Goal: Use online tool/utility: Utilize a website feature to perform a specific function

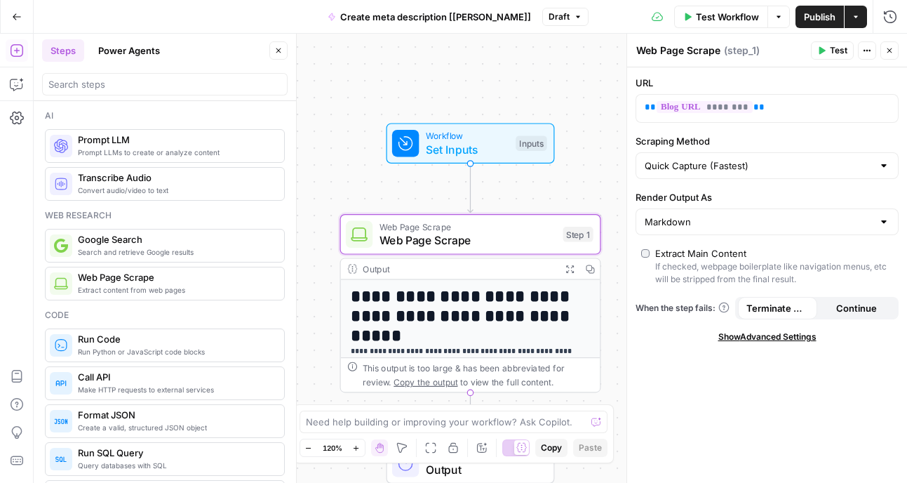
scroll to position [213, 0]
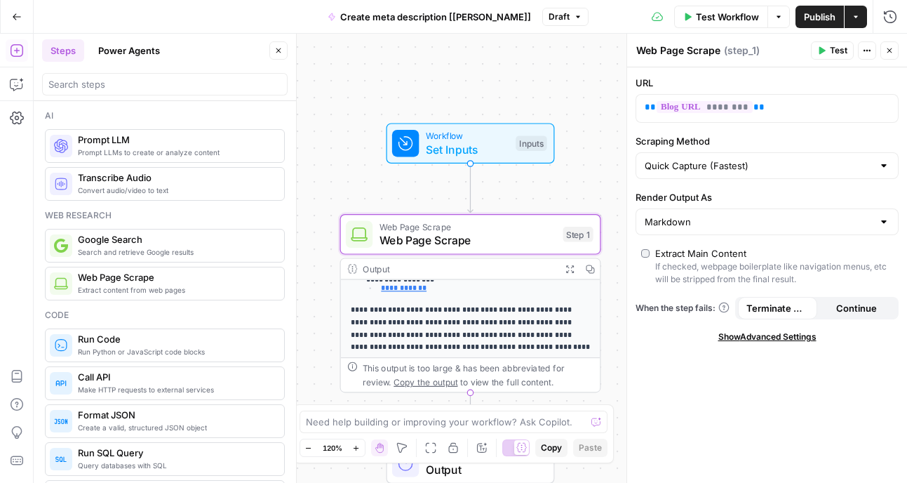
click at [891, 51] on icon "button" at bounding box center [889, 50] width 8 height 8
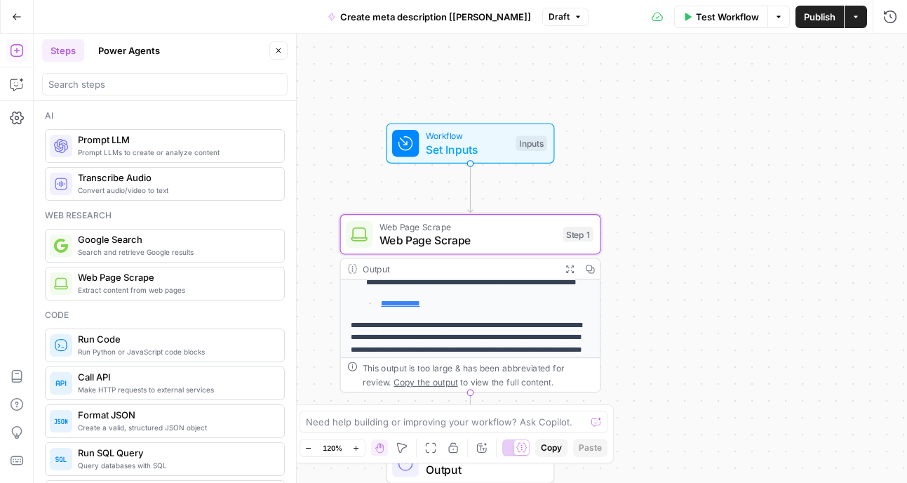
click at [11, 47] on icon "button" at bounding box center [17, 50] width 14 height 14
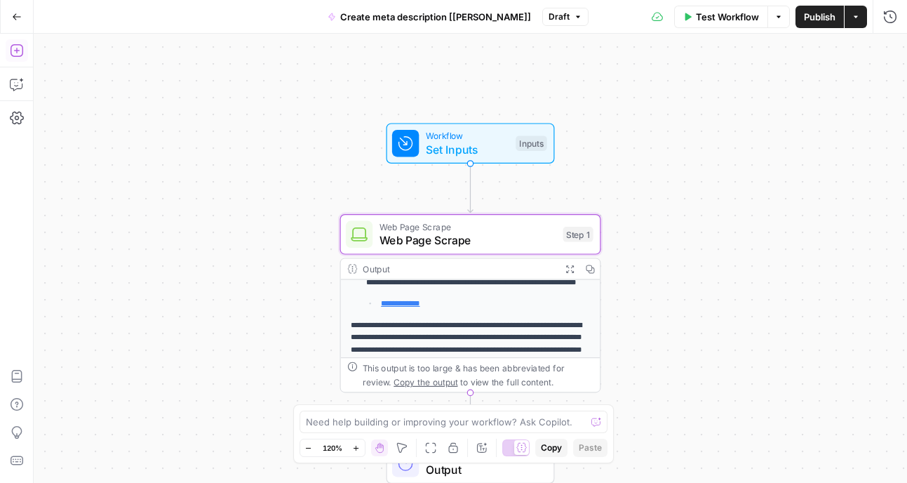
click at [20, 47] on icon "button" at bounding box center [17, 50] width 14 height 14
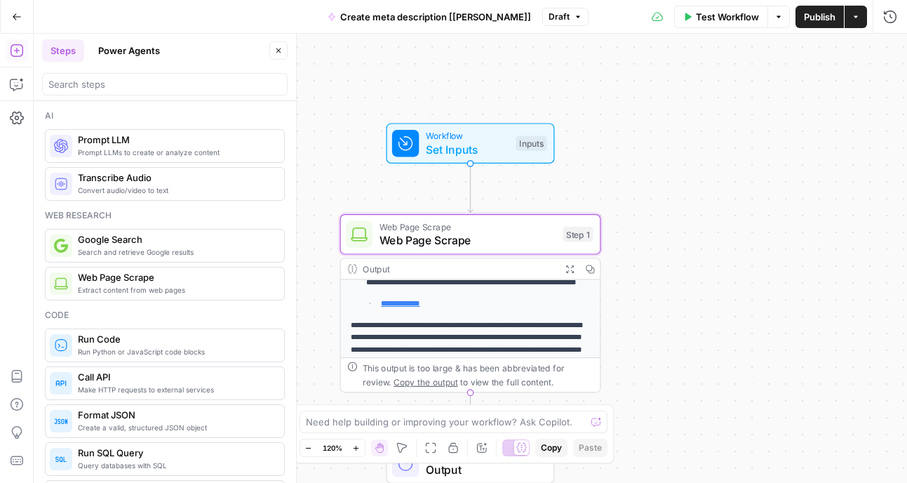
click at [106, 145] on span "Prompt LLM" at bounding box center [175, 140] width 195 height 14
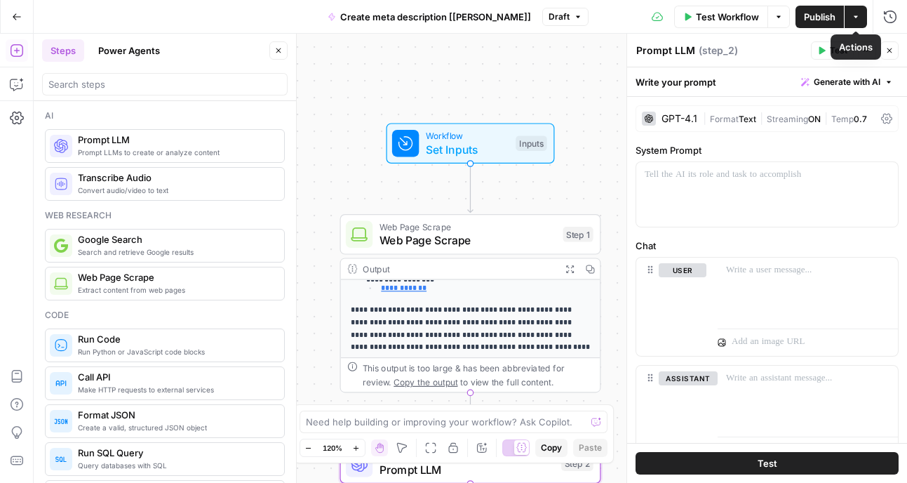
click at [859, 16] on icon "button" at bounding box center [856, 17] width 8 height 8
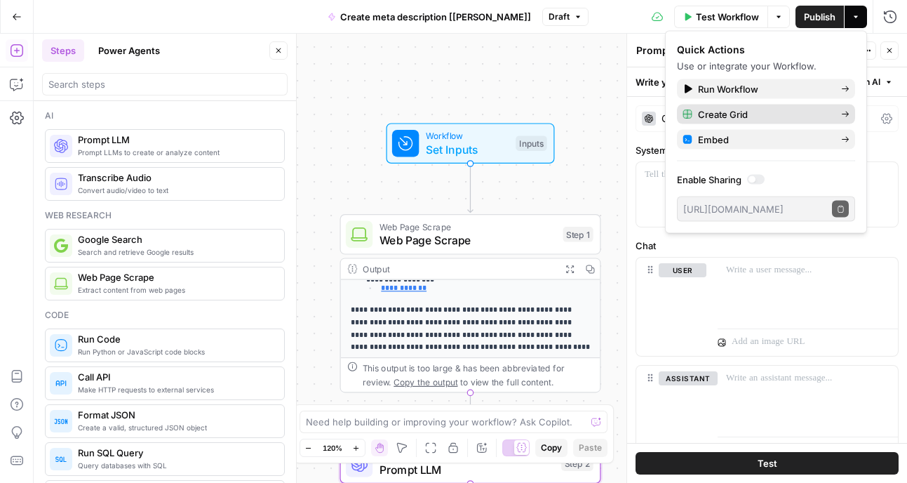
click at [845, 112] on icon "button" at bounding box center [845, 114] width 8 height 8
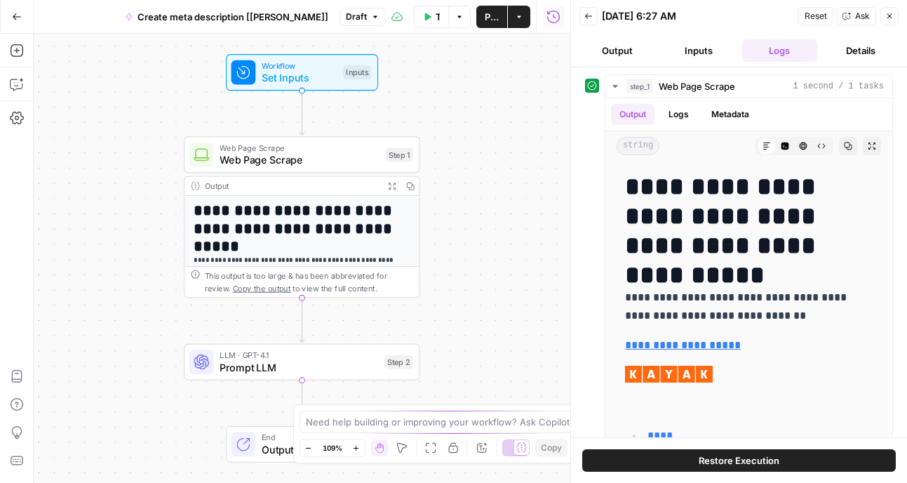
click at [526, 24] on button "Actions" at bounding box center [519, 17] width 22 height 22
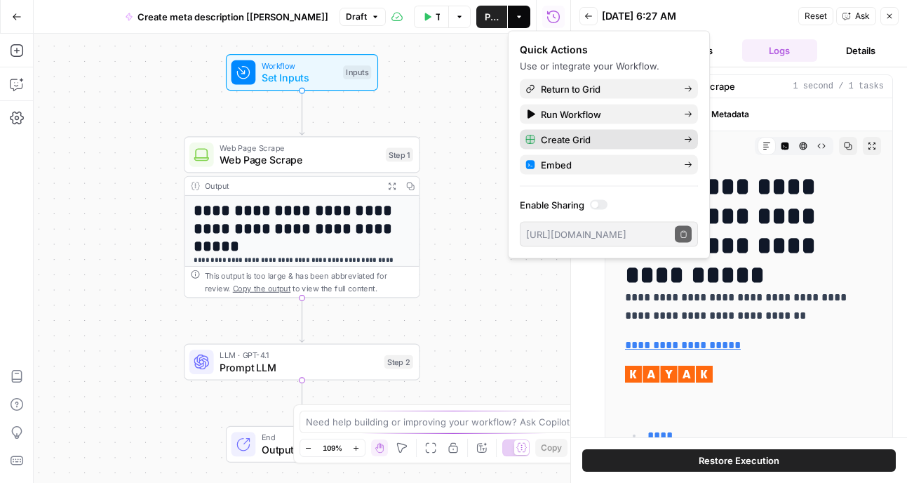
click at [598, 141] on span "Create Grid" at bounding box center [607, 140] width 132 height 14
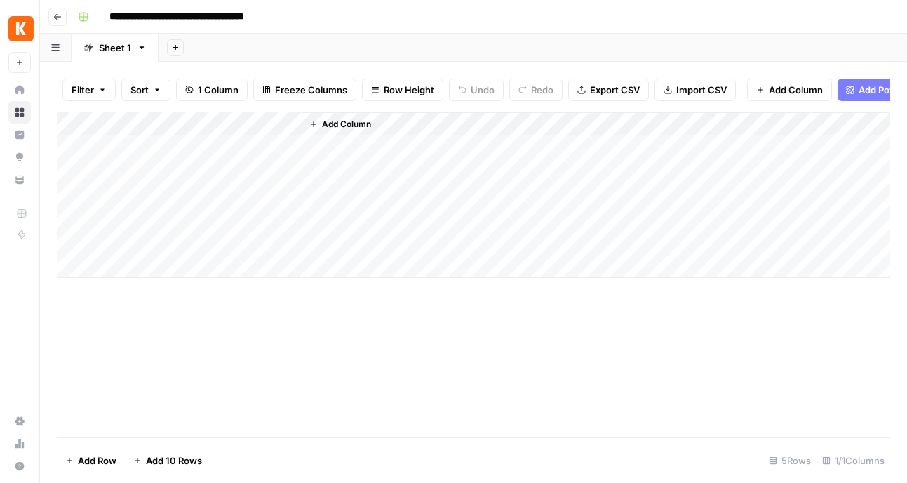
click at [189, 122] on div "Add Column" at bounding box center [473, 195] width 833 height 166
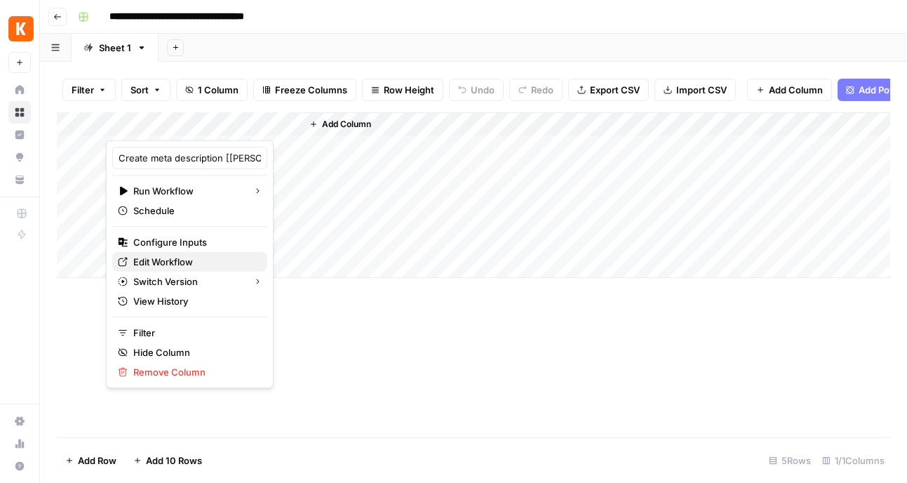
click at [177, 260] on span "Edit Workflow" at bounding box center [194, 262] width 123 height 14
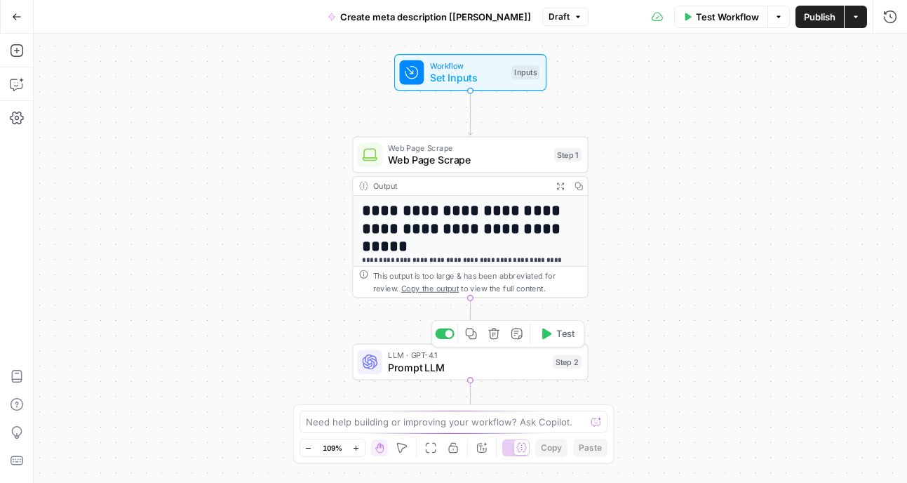
click at [407, 368] on span "Prompt LLM" at bounding box center [467, 366] width 159 height 15
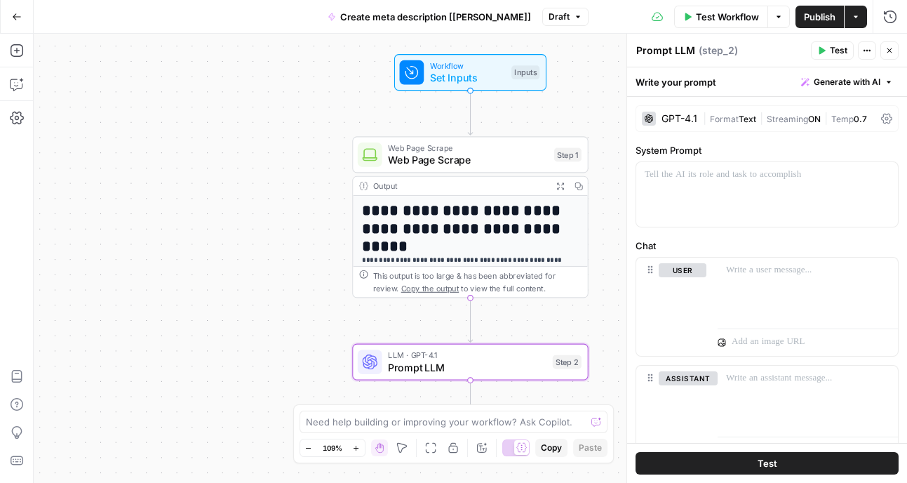
click at [891, 81] on icon "button" at bounding box center [889, 82] width 8 height 8
click at [798, 123] on div "Use AI to build your prompt" at bounding box center [831, 126] width 108 height 13
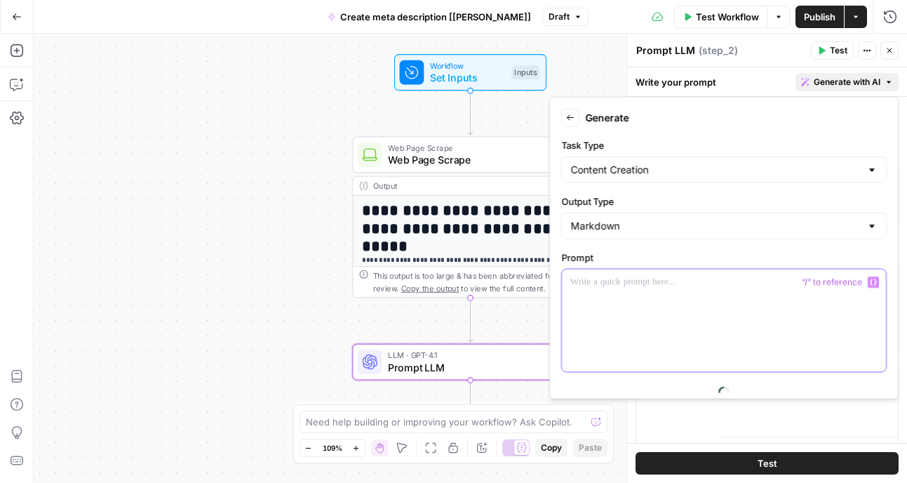
click at [636, 290] on div at bounding box center [724, 320] width 324 height 102
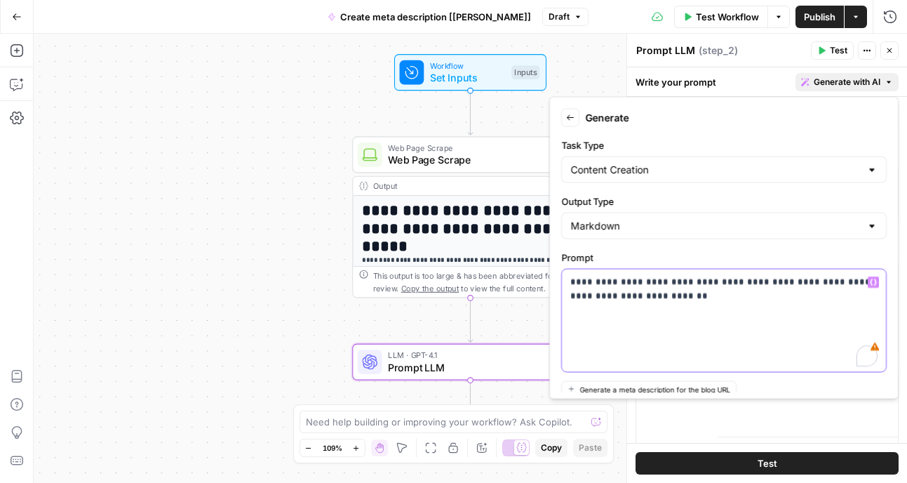
click at [671, 301] on p "**********" at bounding box center [723, 289] width 307 height 28
click at [862, 297] on p "**********" at bounding box center [723, 289] width 307 height 28
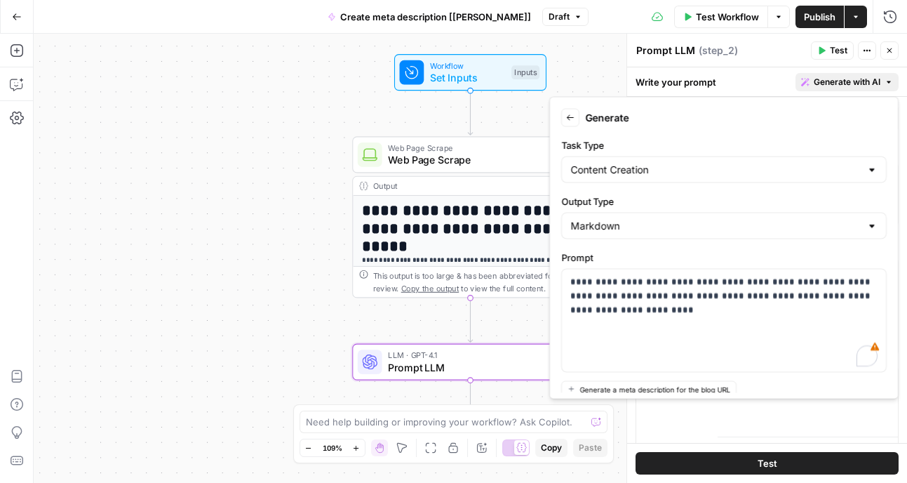
scroll to position [127, 0]
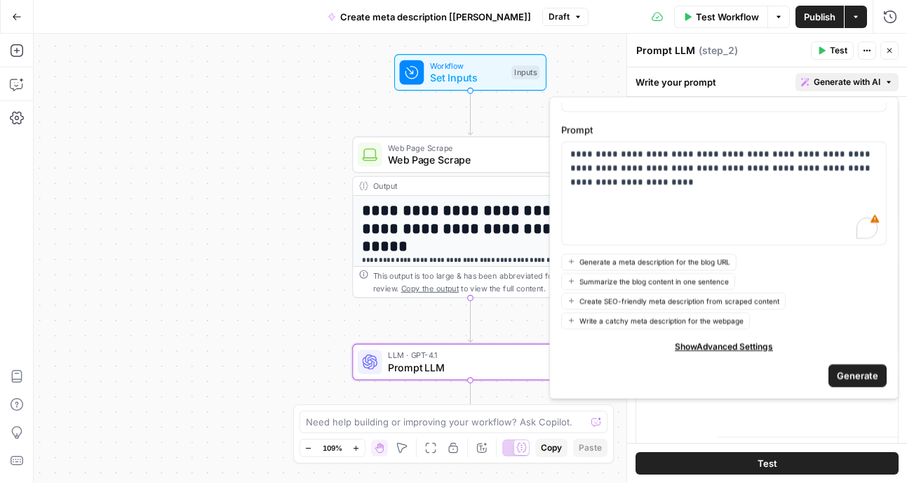
click at [851, 376] on span "Generate" at bounding box center [857, 375] width 41 height 14
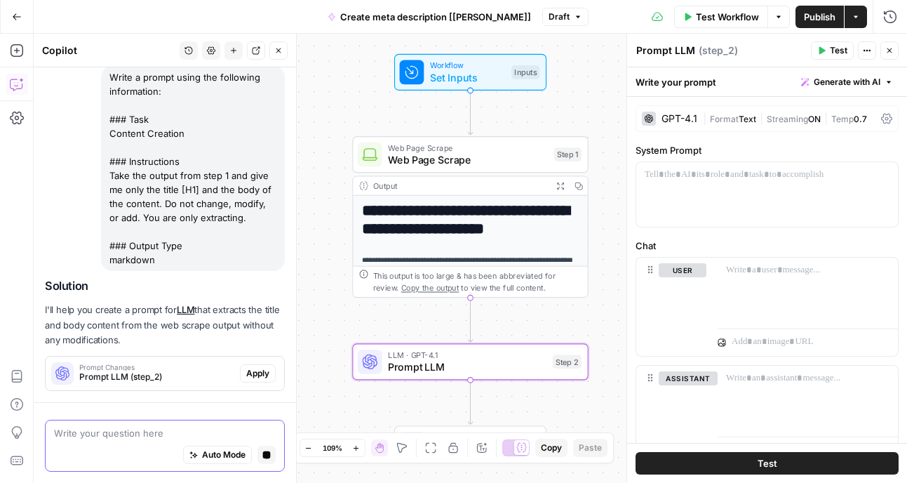
scroll to position [154, 0]
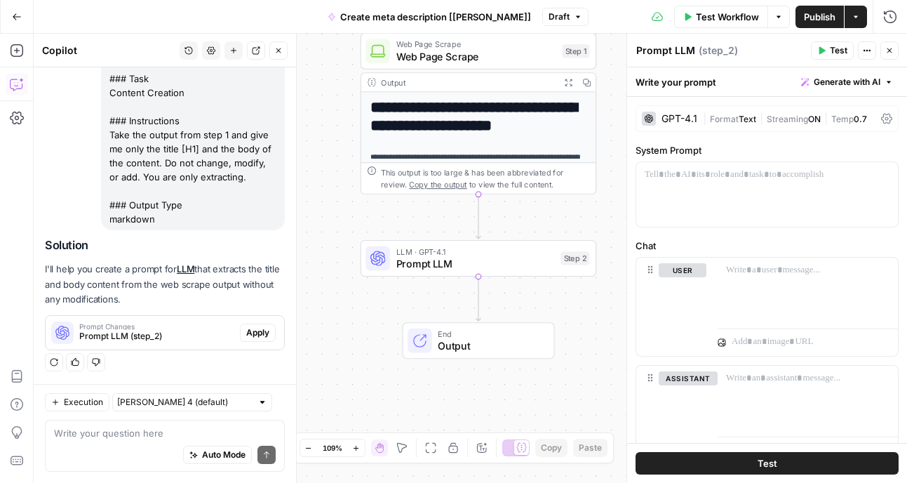
click at [124, 366] on div "Regenerate Helpful Not helpful" at bounding box center [165, 362] width 240 height 18
click at [118, 320] on div "Prompt Changes Prompt LLM (step_2)" at bounding box center [143, 333] width 194 height 34
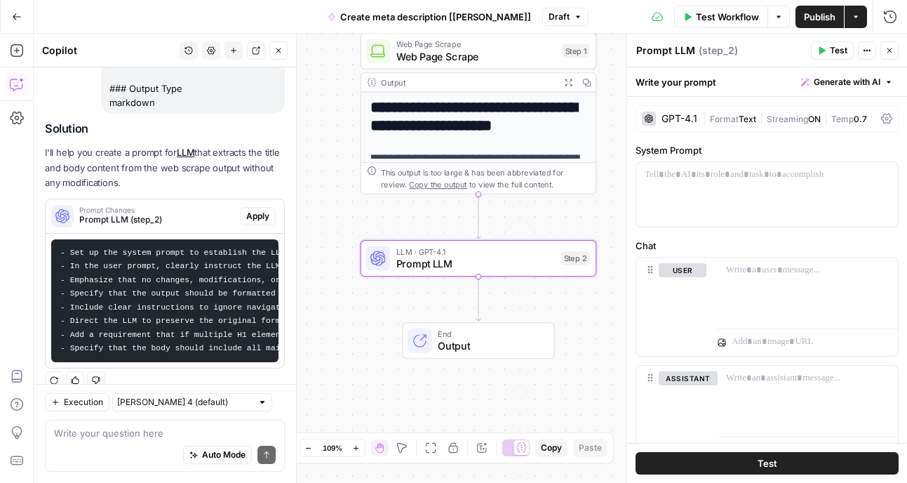
scroll to position [289, 0]
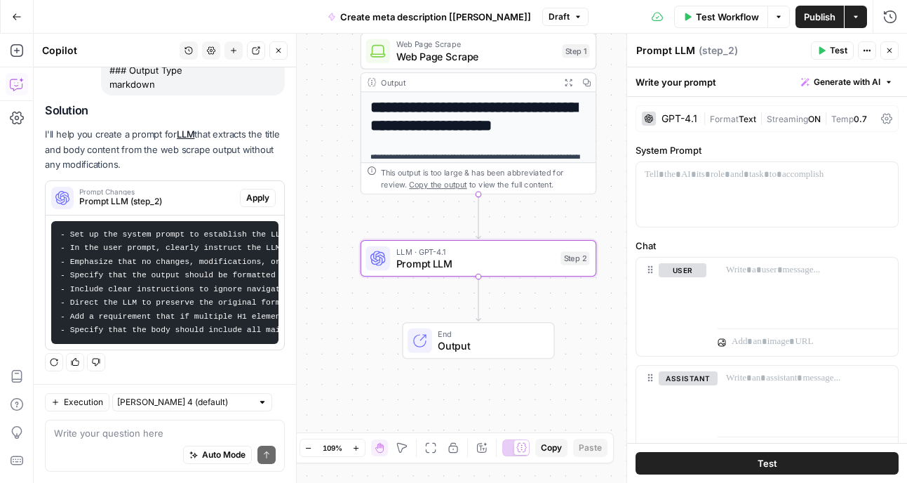
click at [257, 201] on span "Apply" at bounding box center [257, 198] width 23 height 13
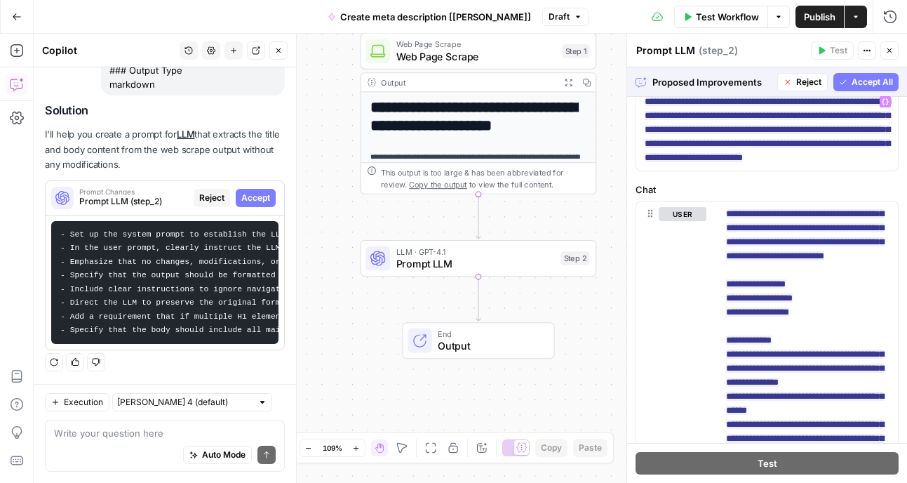
scroll to position [74, 0]
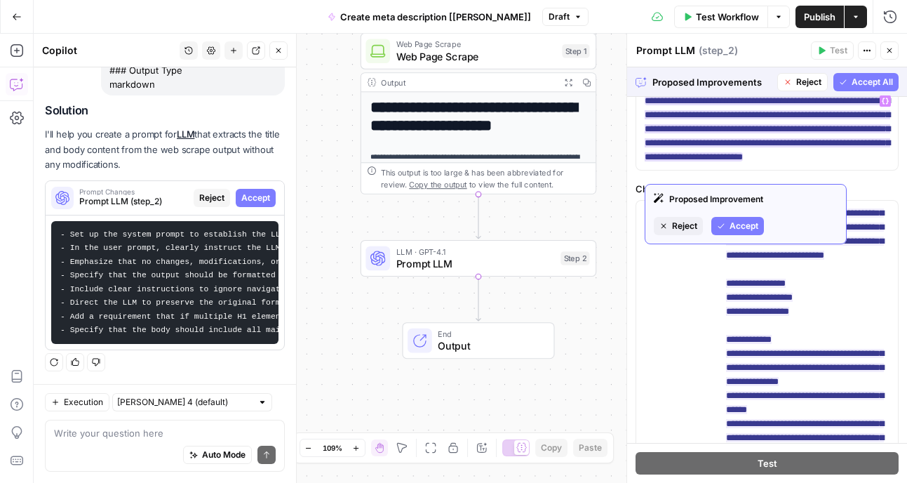
click at [749, 221] on span "Accept" at bounding box center [744, 226] width 29 height 13
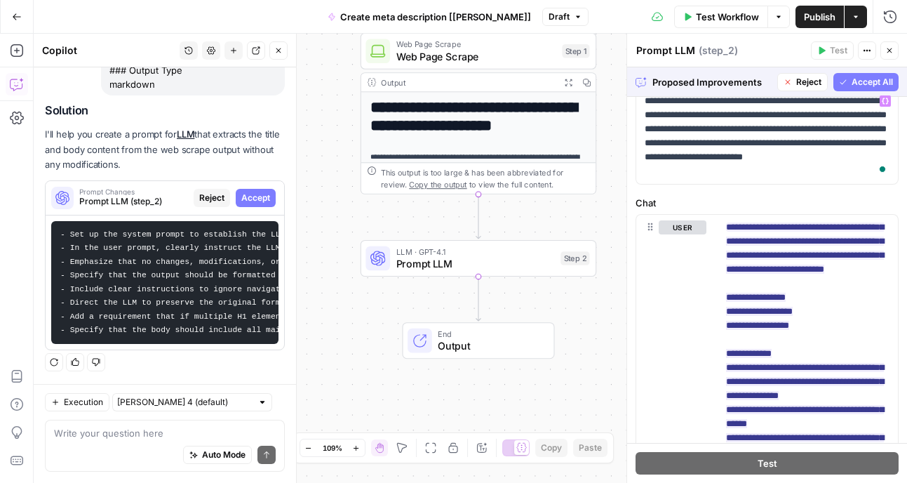
click at [759, 194] on div "**********" at bounding box center [767, 384] width 280 height 723
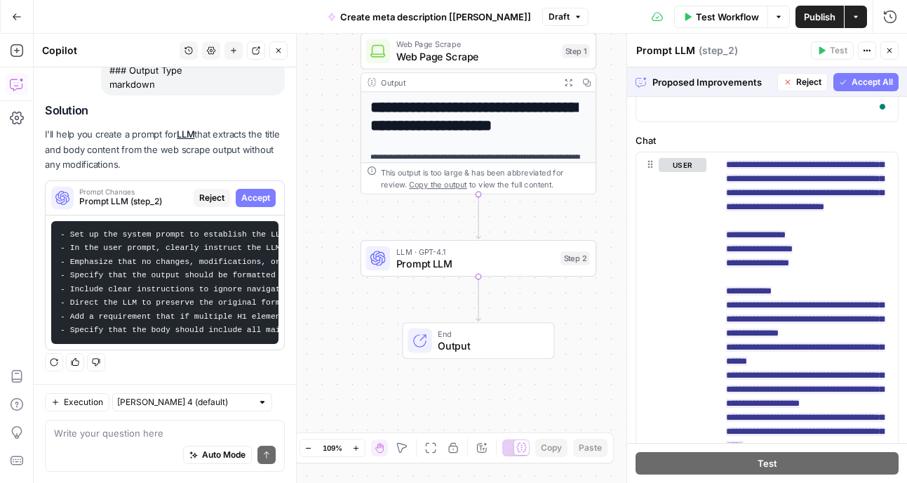
scroll to position [160, 0]
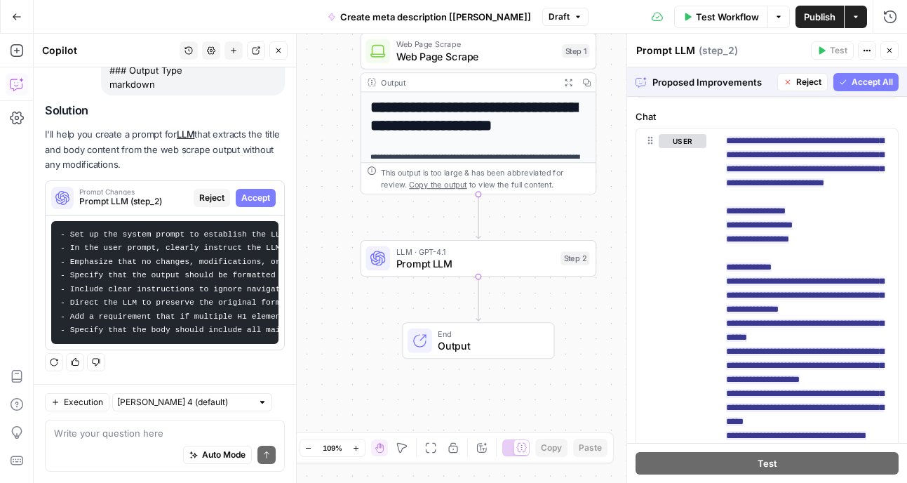
click at [862, 84] on span "Accept All" at bounding box center [872, 82] width 41 height 13
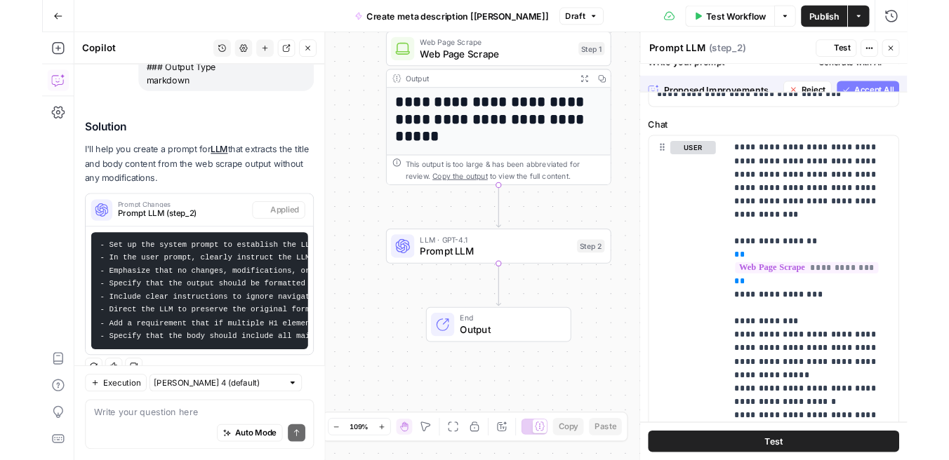
scroll to position [0, 0]
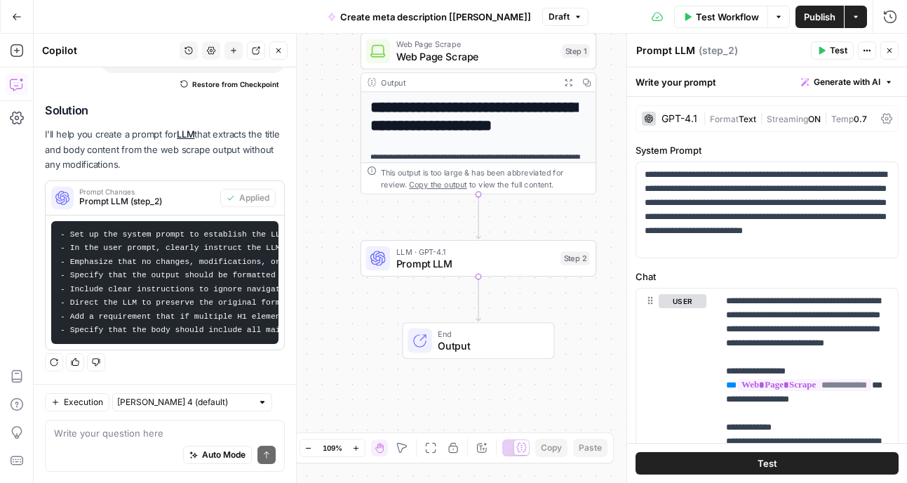
click at [836, 47] on span "Test" at bounding box center [839, 50] width 18 height 13
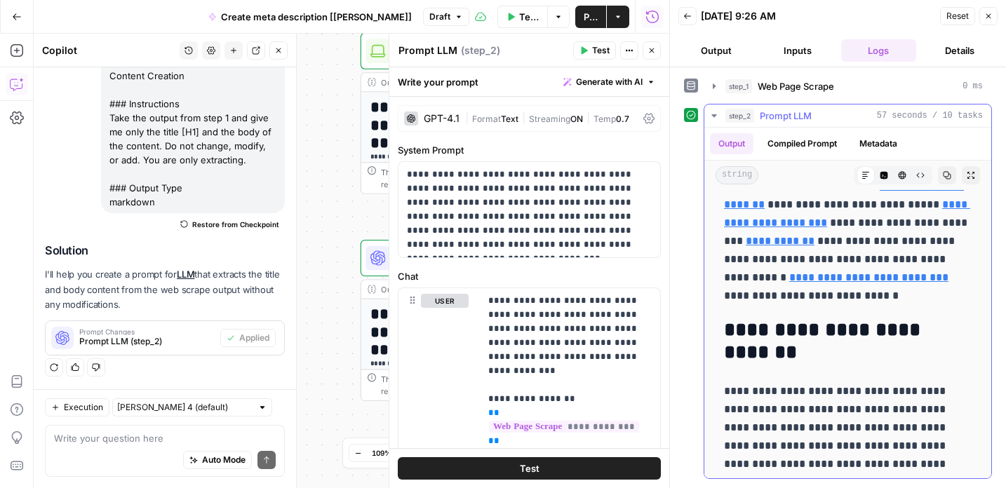
scroll to position [3953, 0]
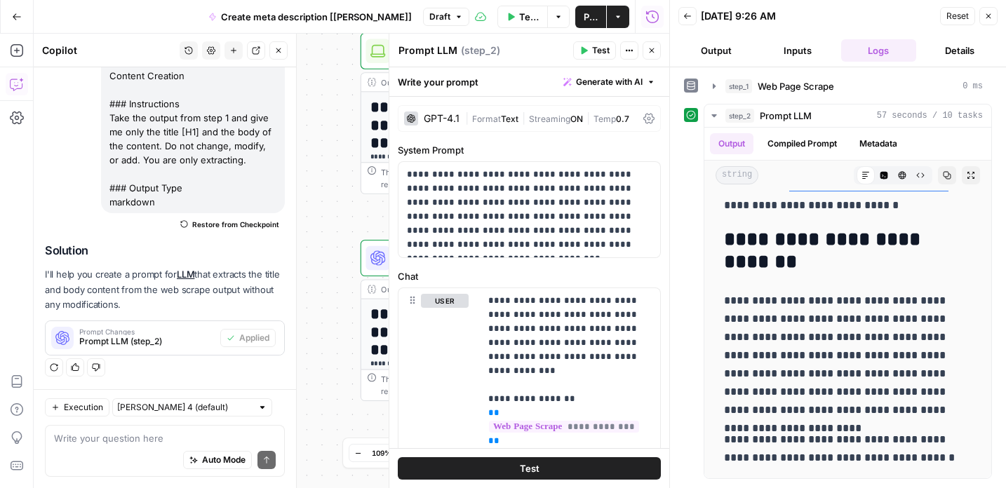
click at [659, 18] on button "Run History" at bounding box center [652, 17] width 22 height 22
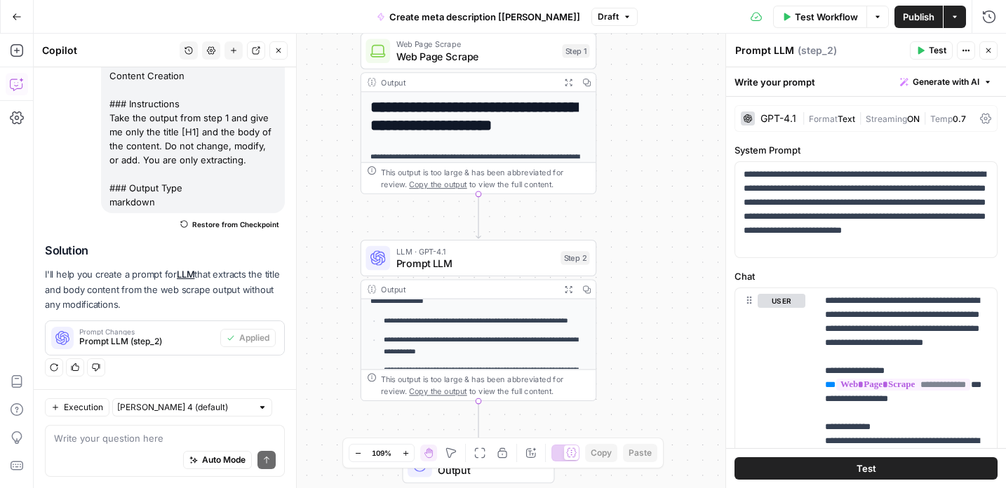
scroll to position [247, 0]
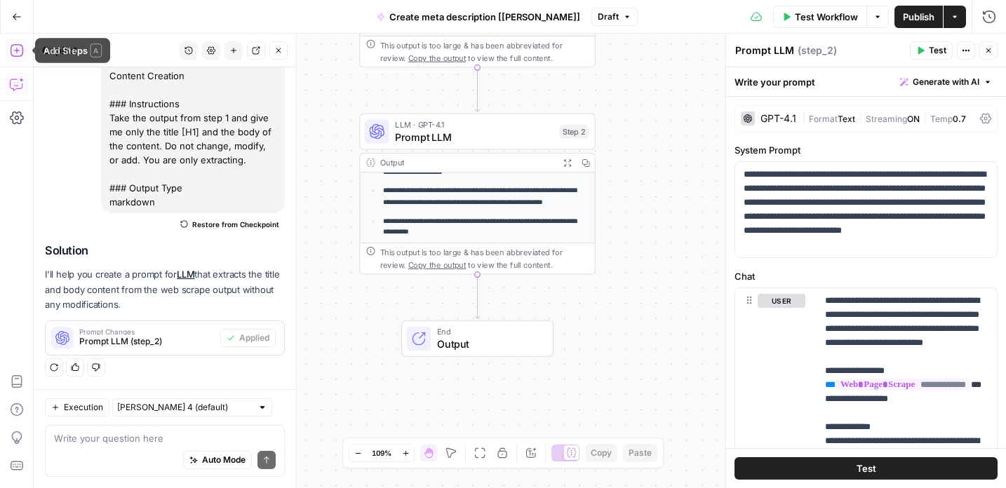
click at [15, 50] on icon "button" at bounding box center [16, 50] width 13 height 13
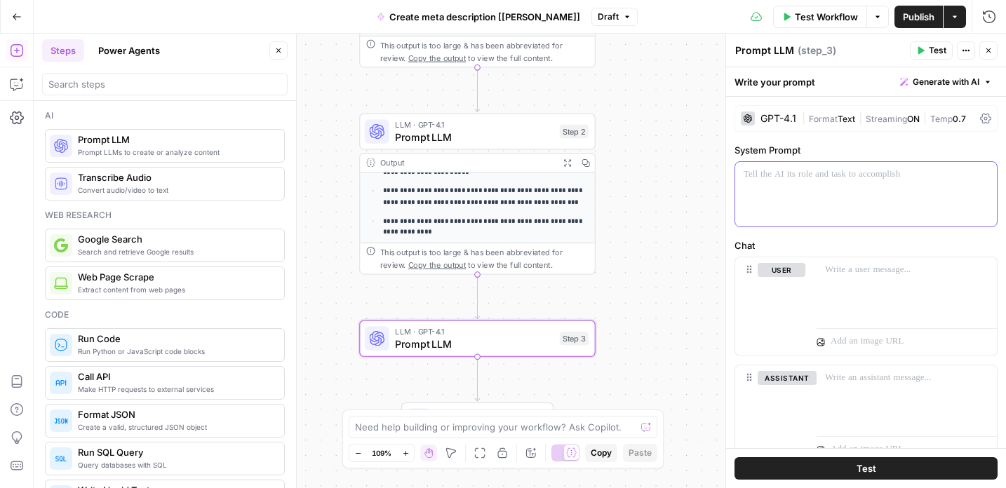
click at [778, 182] on div at bounding box center [866, 194] width 262 height 65
click at [906, 83] on button "Generate with AI" at bounding box center [945, 82] width 103 height 18
click at [842, 78] on div "Write your prompt Generate with AI" at bounding box center [866, 81] width 280 height 29
click at [755, 179] on p "To enrich screen reader interactions, please activate Accessibility in Grammarl…" at bounding box center [866, 175] width 245 height 14
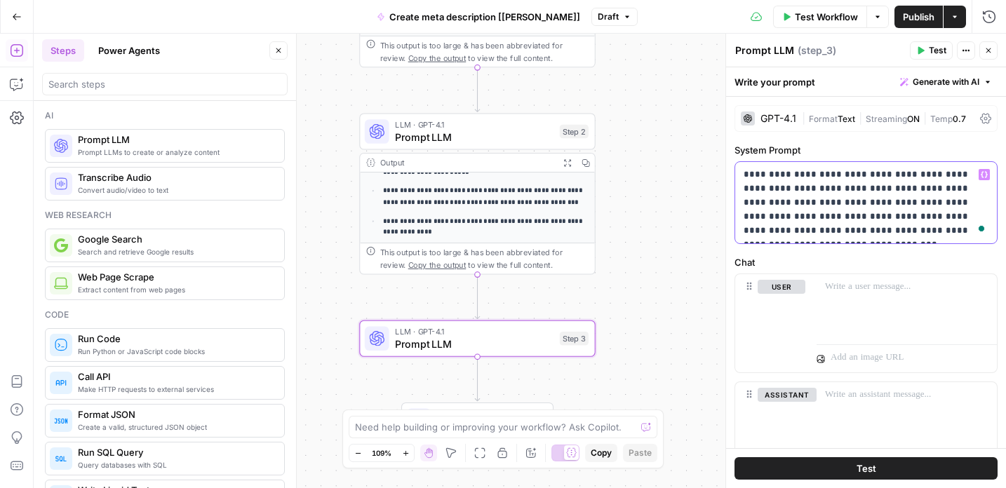
click at [768, 229] on p "**********" at bounding box center [866, 203] width 245 height 70
click at [783, 229] on p "**********" at bounding box center [866, 203] width 245 height 70
click at [906, 233] on p "**********" at bounding box center [866, 203] width 245 height 70
click at [478, 135] on span "Prompt LLM" at bounding box center [474, 136] width 159 height 15
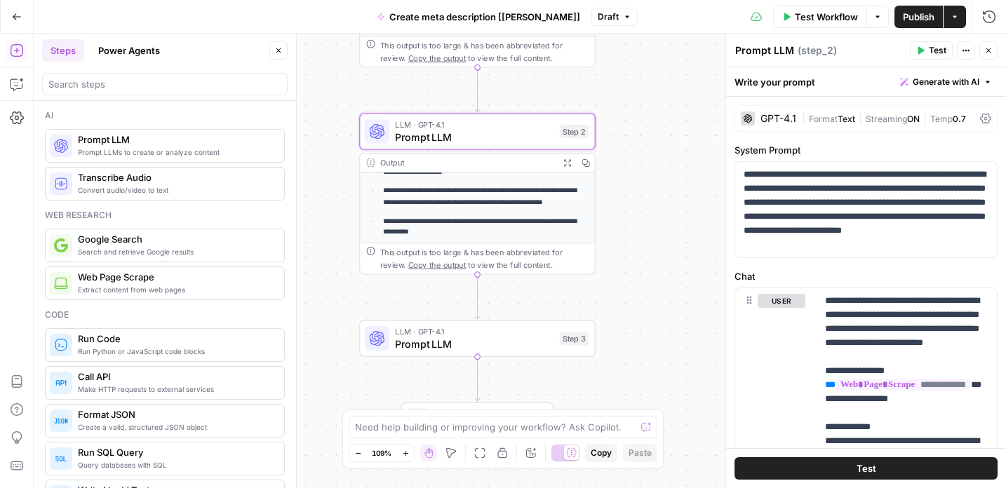
click at [775, 60] on header "Prompt LLM Prompt LLM ( step_2 ) Test Actions Close" at bounding box center [866, 51] width 280 height 34
click at [775, 56] on textarea "Prompt LLM" at bounding box center [764, 50] width 59 height 14
type textarea "Extract title + body"
click at [885, 46] on div "Extract title + body Extract title + body ( step_2 )" at bounding box center [820, 50] width 171 height 15
click at [427, 349] on span "Prompt LLM" at bounding box center [474, 343] width 159 height 15
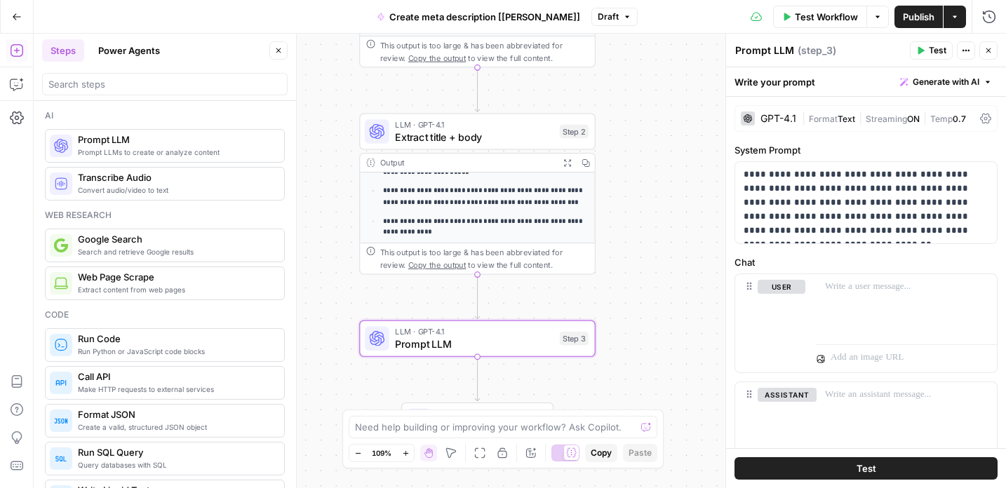
click at [787, 51] on textarea "Prompt LLM" at bounding box center [764, 50] width 59 height 14
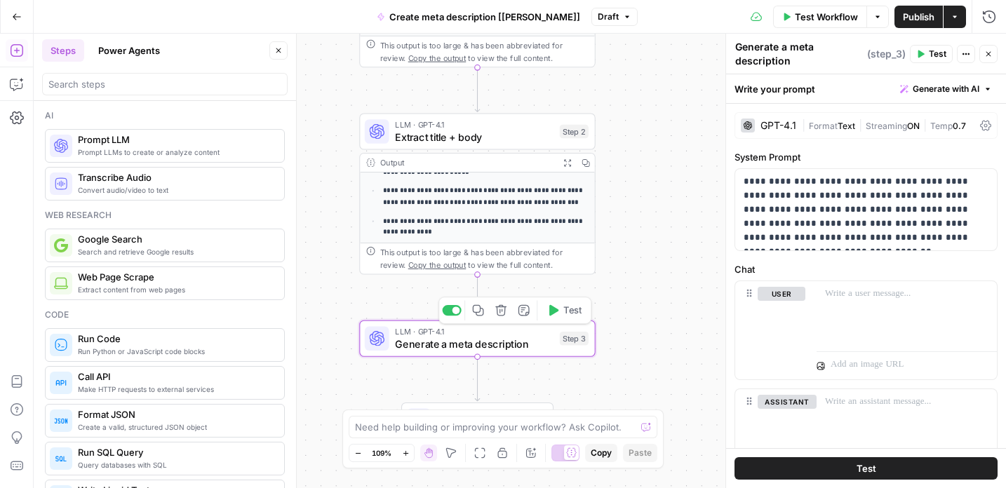
click at [453, 349] on span "Generate a meta description" at bounding box center [474, 343] width 159 height 15
click at [791, 48] on textarea "Generate a meta description" at bounding box center [799, 54] width 128 height 28
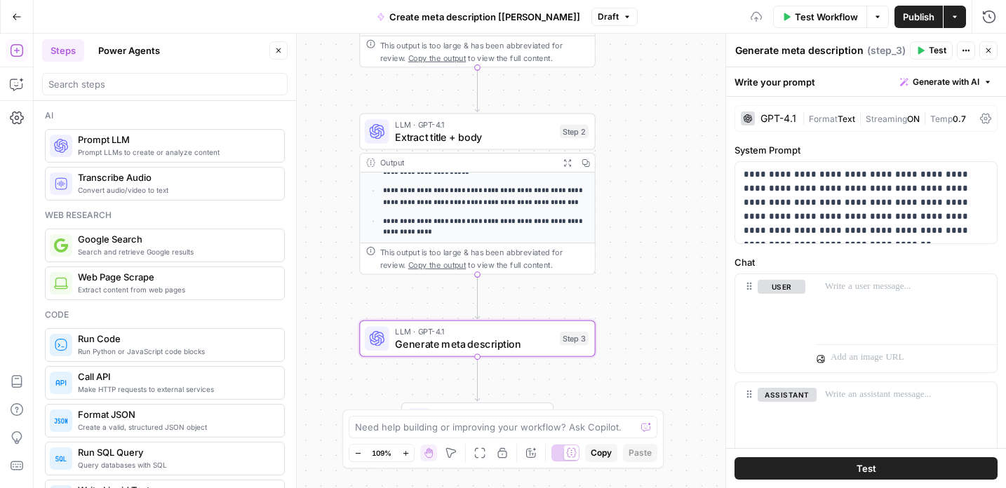
type textarea "Generate meta description"
click at [853, 290] on p at bounding box center [906, 287] width 163 height 14
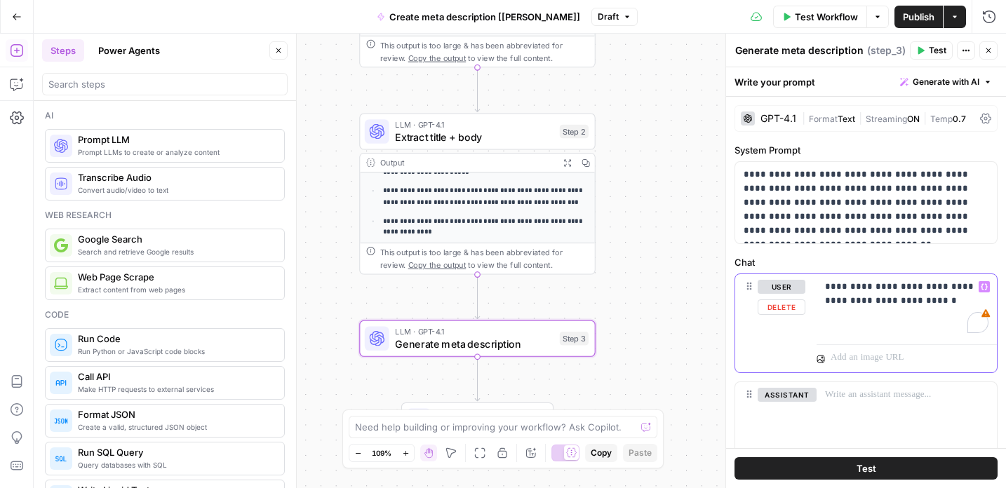
drag, startPoint x: 911, startPoint y: 299, endPoint x: 873, endPoint y: 298, distance: 37.2
click at [873, 298] on p "**********" at bounding box center [906, 294] width 163 height 28
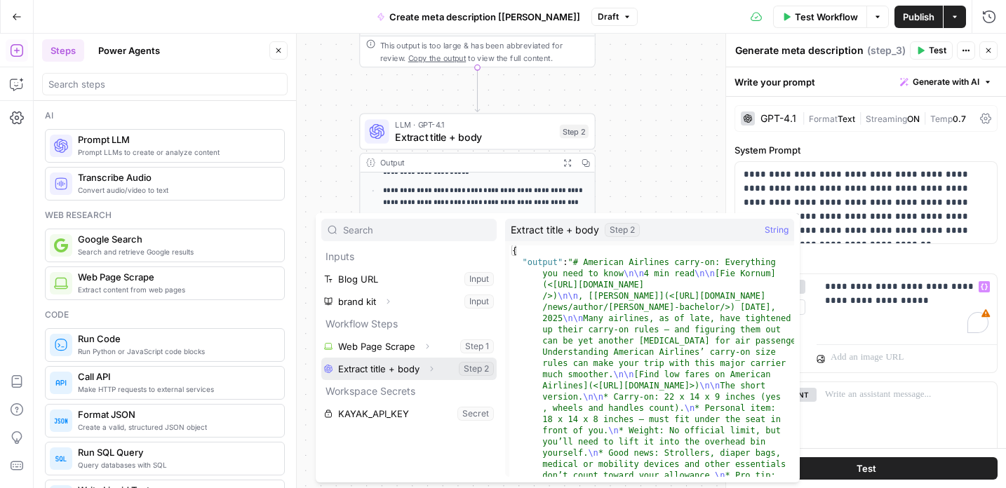
click at [401, 370] on button "Select variable Extract title + body" at bounding box center [408, 369] width 175 height 22
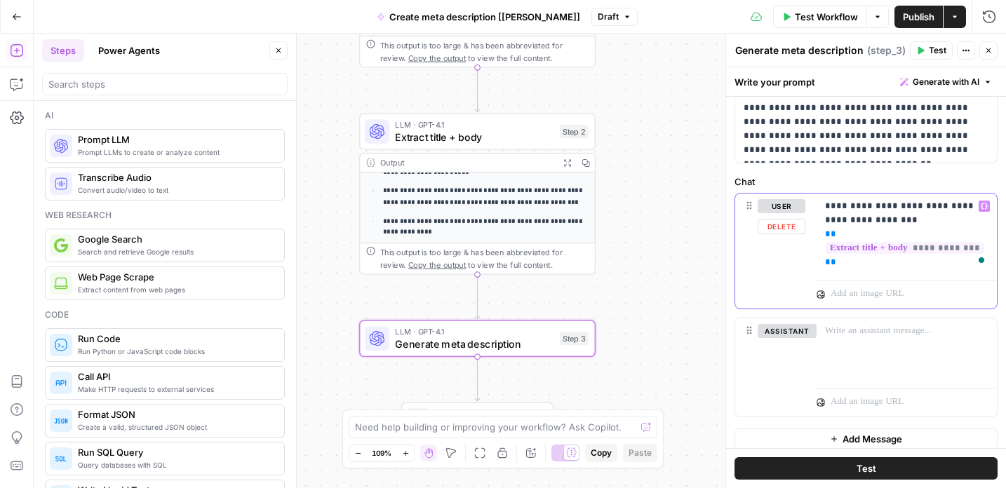
scroll to position [89, 0]
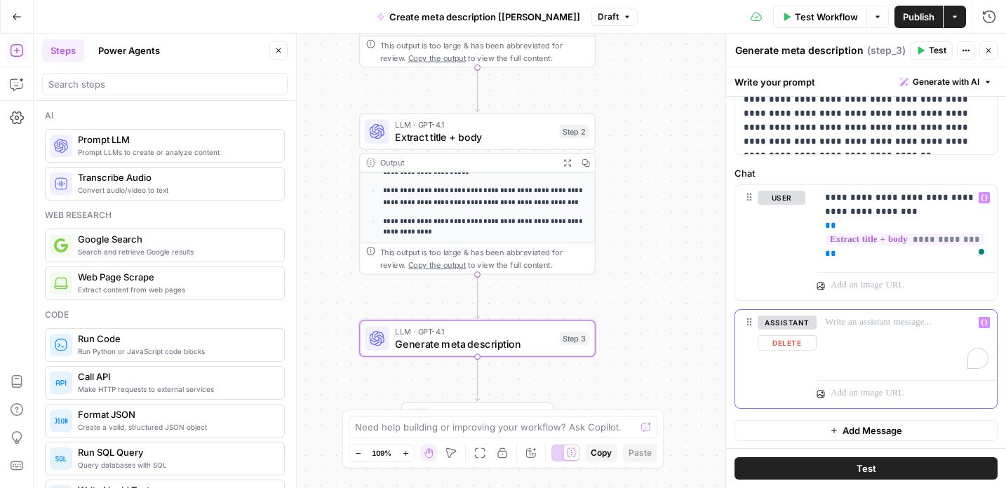
click at [876, 324] on p "To enrich screen reader interactions, please activate Accessibility in Grammarl…" at bounding box center [906, 323] width 163 height 14
click at [906, 51] on span "Test" at bounding box center [938, 50] width 18 height 13
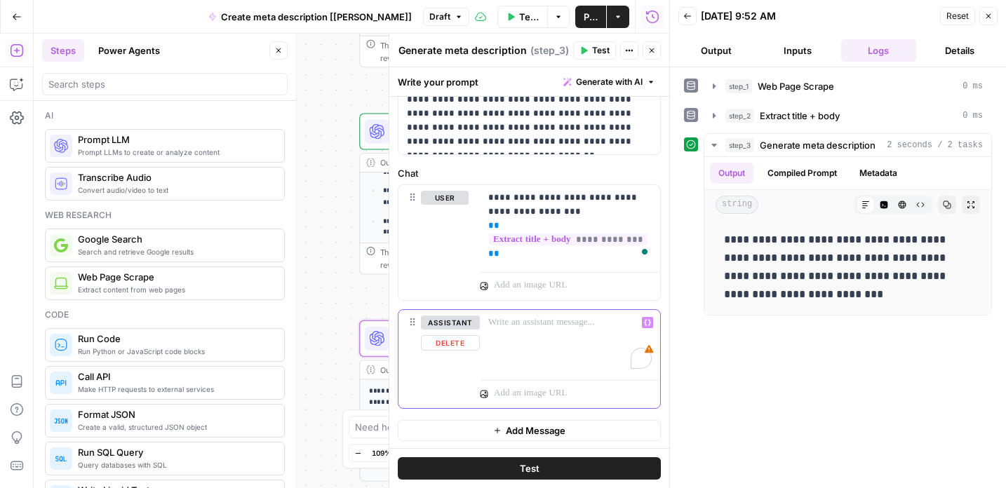
click at [534, 321] on p "To enrich screen reader interactions, please activate Accessibility in Grammarl…" at bounding box center [569, 323] width 163 height 14
click at [507, 263] on div "**********" at bounding box center [570, 225] width 180 height 81
